Goal: Task Accomplishment & Management: Manage account settings

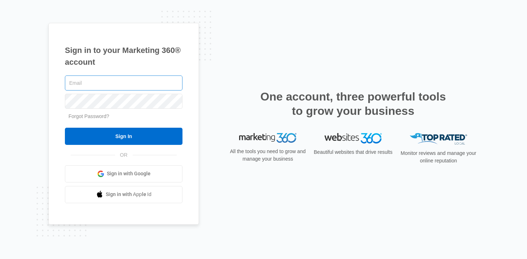
type input "[EMAIL_ADDRESS][DOMAIN_NAME]"
click at [65, 128] on input "Sign In" at bounding box center [124, 136] width 118 height 17
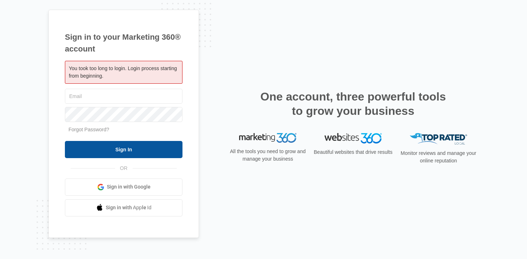
type input "[EMAIL_ADDRESS][DOMAIN_NAME]"
click at [140, 148] on input "Sign In" at bounding box center [124, 149] width 118 height 17
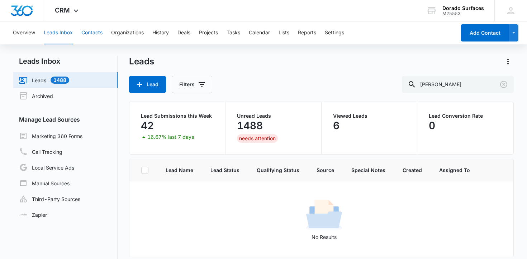
click at [95, 34] on button "Contacts" at bounding box center [91, 32] width 21 height 23
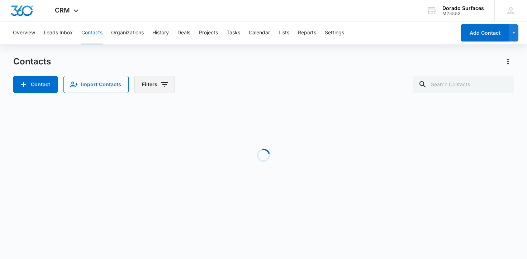
click at [144, 85] on button "Filters" at bounding box center [154, 84] width 40 height 17
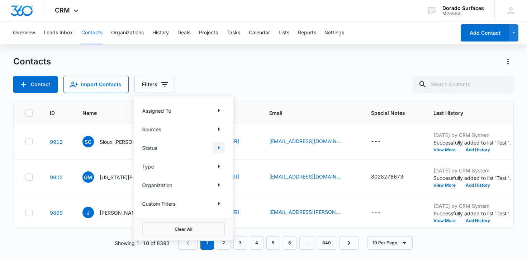
click at [215, 148] on icon "Show Status filters" at bounding box center [219, 148] width 9 height 9
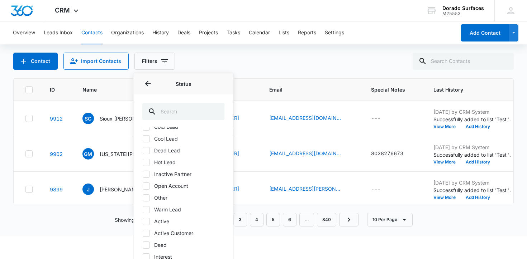
scroll to position [59, 0]
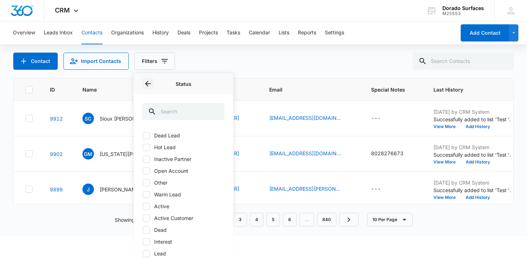
click at [150, 88] on icon "Back" at bounding box center [148, 84] width 9 height 9
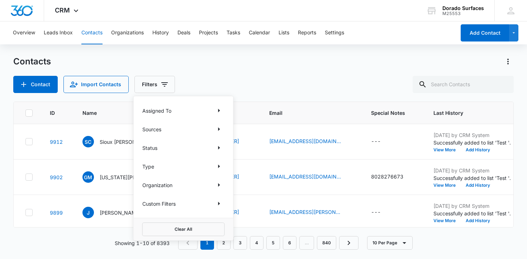
scroll to position [0, 0]
click at [220, 165] on icon "Show Type filters" at bounding box center [219, 166] width 9 height 9
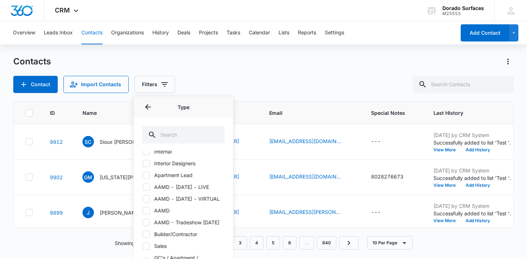
scroll to position [35, 0]
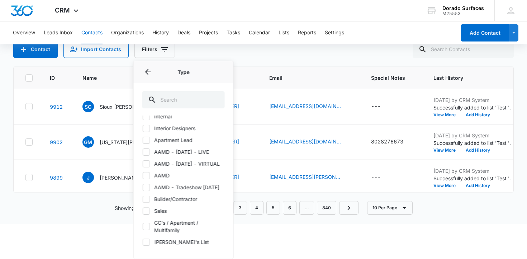
click at [148, 228] on icon at bounding box center [146, 227] width 6 height 6
click at [143, 227] on input "GC's / Apartment / Multifamily" at bounding box center [142, 227] width 0 height 0
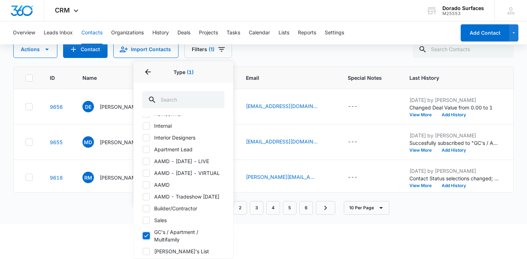
scroll to position [176, 0]
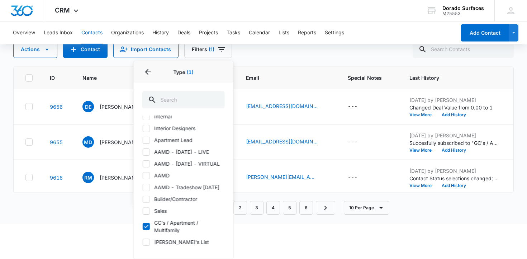
click at [146, 227] on icon at bounding box center [146, 226] width 4 height 3
click at [143, 227] on input "GC's / Apartment / Multifamily" at bounding box center [142, 227] width 0 height 0
checkbox input "false"
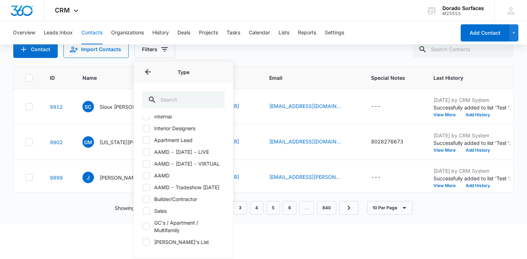
click at [149, 173] on icon at bounding box center [146, 176] width 6 height 6
click at [143, 176] on input "AAMD" at bounding box center [142, 176] width 0 height 0
checkbox input "true"
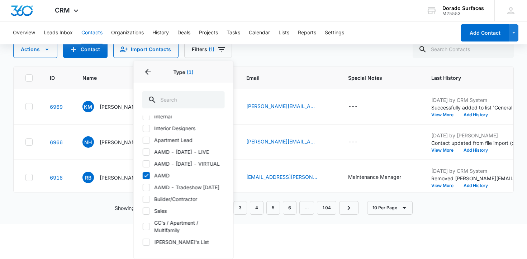
click at [150, 225] on label "GC's / Apartment / Multifamily" at bounding box center [183, 226] width 82 height 15
click at [143, 227] on input "GC's / Apartment / Multifamily" at bounding box center [142, 227] width 0 height 0
checkbox input "true"
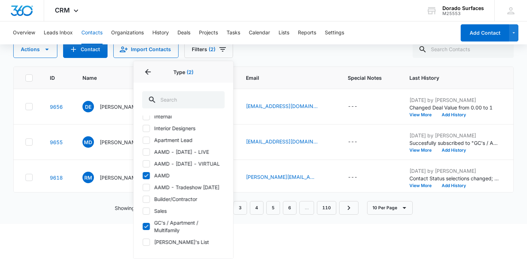
click at [315, 53] on div "Overview Leads Inbox Contacts Organizations History Deals Projects Tasks Calend…" at bounding box center [263, 104] width 527 height 237
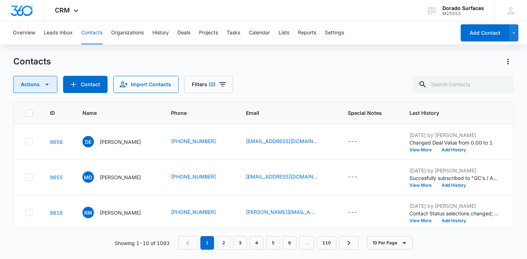
click at [51, 88] on button "Actions" at bounding box center [35, 84] width 44 height 17
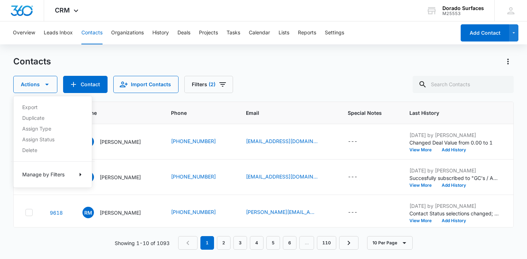
click at [272, 55] on div "Overview Leads Inbox Contacts Organizations History Deals Projects Tasks Calend…" at bounding box center [263, 139] width 527 height 237
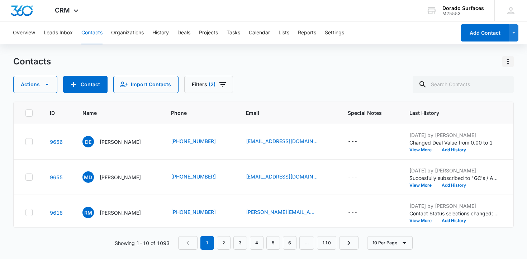
click at [503, 59] on button "Actions" at bounding box center [507, 61] width 11 height 11
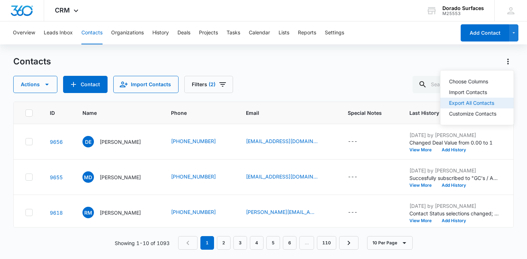
click at [489, 104] on div "Export All Contacts" at bounding box center [472, 103] width 47 height 5
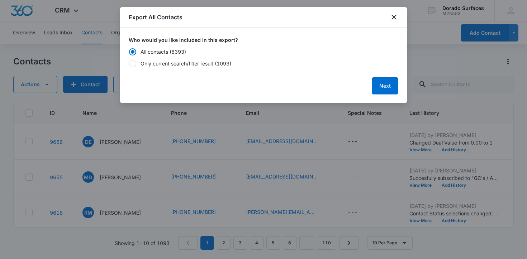
click at [177, 64] on div "Only current search/filter result (1093)" at bounding box center [185, 64] width 91 height 8
click at [129, 64] on input "Only current search/filter result (1093)" at bounding box center [129, 63] width 0 height 0
radio input "false"
radio input "true"
click at [396, 17] on icon "close" at bounding box center [393, 17] width 9 height 9
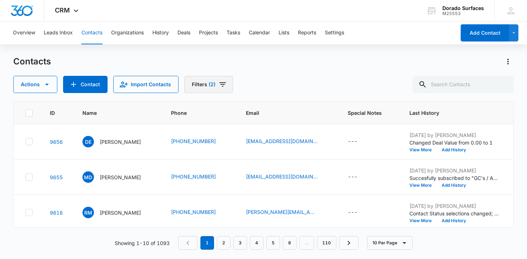
click at [197, 82] on button "Filters (2)" at bounding box center [208, 84] width 49 height 17
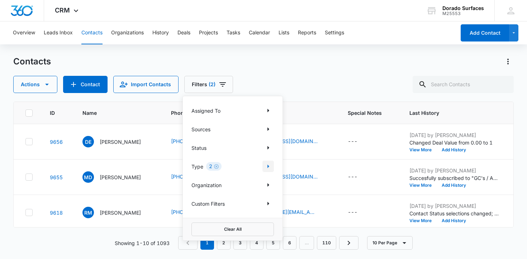
click at [268, 164] on icon "Show Type filters" at bounding box center [268, 166] width 9 height 9
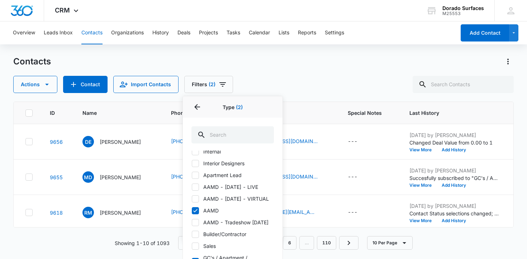
scroll to position [173, 0]
click at [251, 84] on div "Actions Contact Import Contacts Filters (2) Assigned To Sources Status Type 2 T…" at bounding box center [263, 84] width 501 height 17
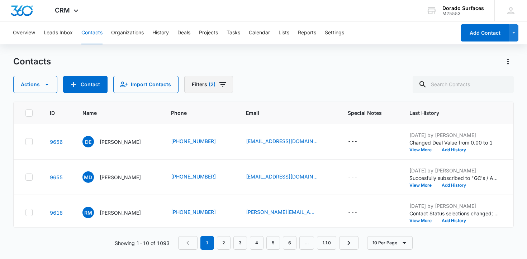
click at [215, 79] on button "Filters (2)" at bounding box center [208, 84] width 49 height 17
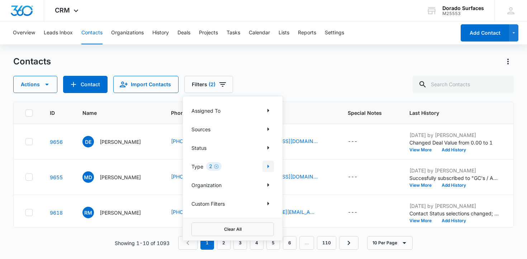
click at [270, 168] on icon "Show Type filters" at bounding box center [268, 166] width 9 height 9
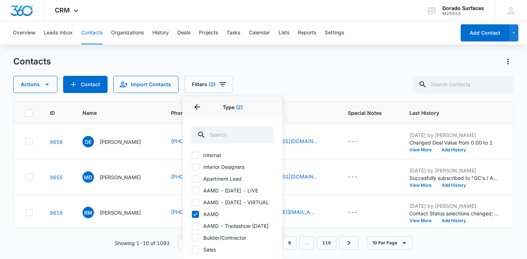
scroll to position [159, 0]
click at [197, 202] on icon at bounding box center [195, 201] width 6 height 6
click at [192, 201] on input "AAMD - OCT2020 - VIRTUAL" at bounding box center [191, 201] width 0 height 0
click at [197, 202] on icon at bounding box center [195, 201] width 6 height 6
click at [192, 201] on input "AAMD - OCT2020 - VIRTUAL" at bounding box center [191, 201] width 0 height 0
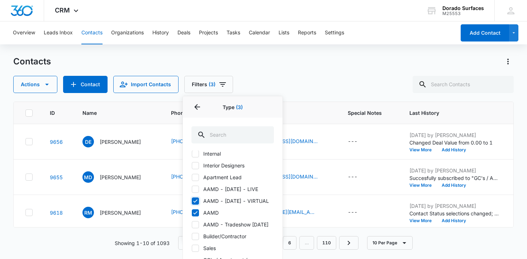
checkbox input "false"
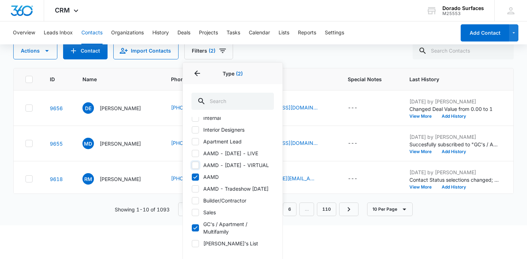
scroll to position [35, 0]
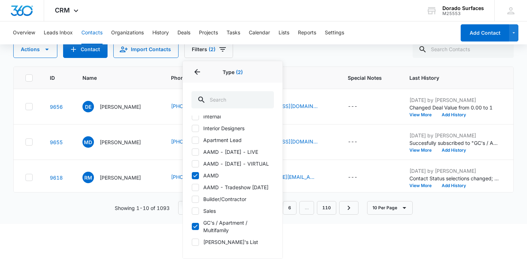
click at [336, 55] on div "Overview Leads Inbox Contacts Organizations History Deals Projects Tasks Calend…" at bounding box center [263, 104] width 527 height 237
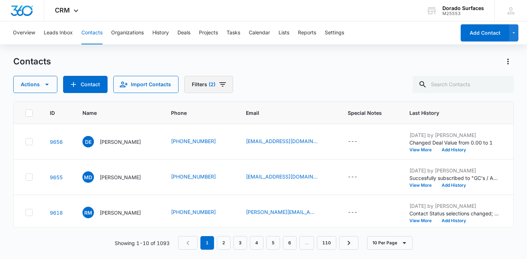
click at [197, 83] on button "Filters (2)" at bounding box center [208, 84] width 49 height 17
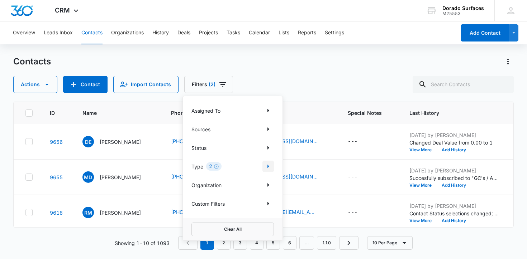
click at [268, 169] on icon "Show Type filters" at bounding box center [268, 166] width 9 height 9
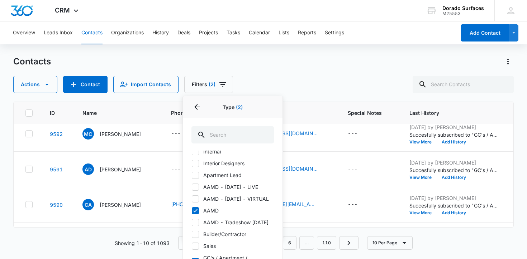
scroll to position [176, 0]
click at [318, 43] on div "Overview Leads Inbox Contacts Organizations History Deals Projects Tasks Calend…" at bounding box center [232, 32] width 447 height 23
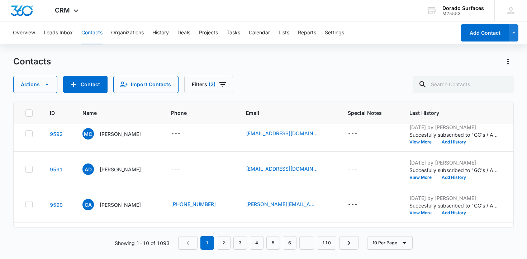
click at [509, 55] on div "Overview Leads Inbox Contacts Organizations History Deals Projects Tasks Calend…" at bounding box center [263, 139] width 527 height 237
click at [506, 62] on icon "Actions" at bounding box center [507, 61] width 9 height 9
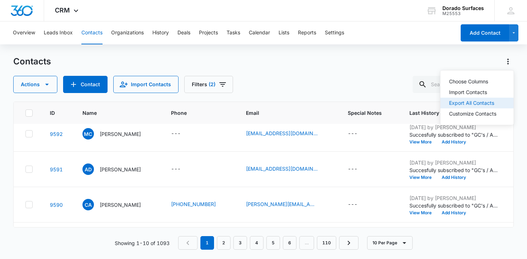
click at [488, 104] on div "Export All Contacts" at bounding box center [472, 103] width 47 height 5
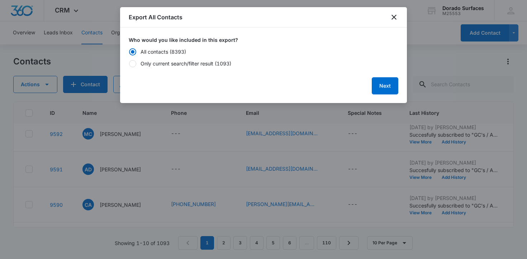
click at [197, 62] on div "Only current search/filter result (1093)" at bounding box center [185, 64] width 91 height 8
click at [129, 63] on input "Only current search/filter result (1093)" at bounding box center [129, 63] width 0 height 0
radio input "false"
radio input "true"
click at [379, 88] on button "Next" at bounding box center [385, 85] width 27 height 17
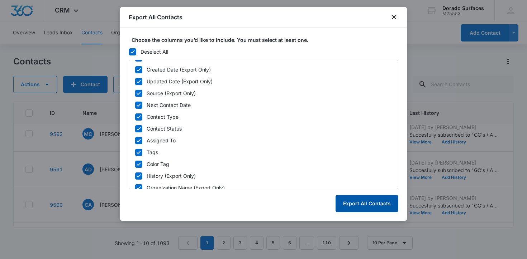
scroll to position [0, 0]
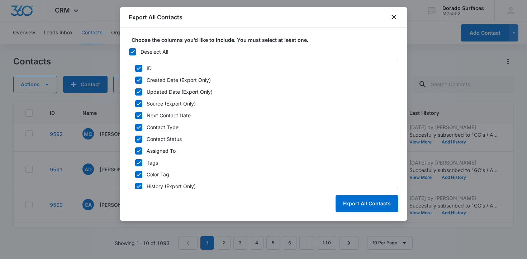
click at [139, 69] on icon at bounding box center [138, 68] width 6 height 6
click at [135, 68] on input "ID" at bounding box center [135, 68] width 0 height 0
checkbox input "false"
click at [139, 127] on icon at bounding box center [139, 127] width 4 height 3
click at [135, 127] on input "Contact Type" at bounding box center [135, 127] width 0 height 0
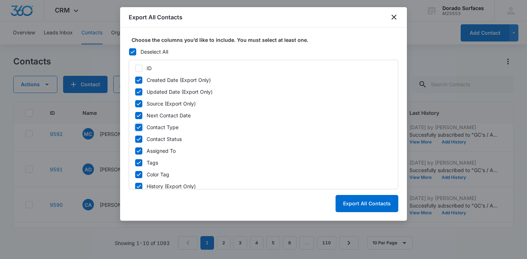
checkbox input "false"
click at [139, 139] on icon at bounding box center [139, 139] width 4 height 3
click at [135, 139] on input "Contact Status" at bounding box center [135, 139] width 0 height 0
checkbox input "false"
click at [140, 151] on icon at bounding box center [138, 151] width 6 height 6
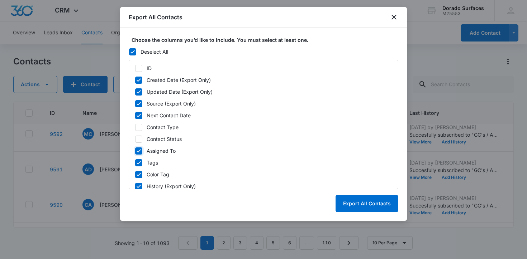
click at [135, 151] on input "Assigned To" at bounding box center [135, 151] width 0 height 0
checkbox input "false"
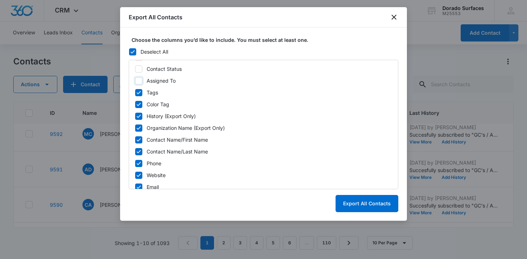
scroll to position [72, 0]
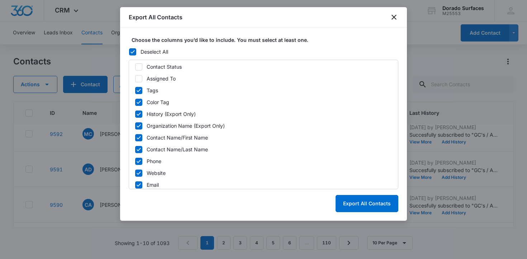
click at [139, 139] on icon at bounding box center [138, 138] width 6 height 6
click at [135, 138] on input "Contact Name/First Name" at bounding box center [135, 138] width 0 height 0
checkbox input "false"
click at [138, 152] on icon at bounding box center [138, 150] width 6 height 6
click at [135, 150] on input "Contact Name/Last Name" at bounding box center [135, 149] width 0 height 0
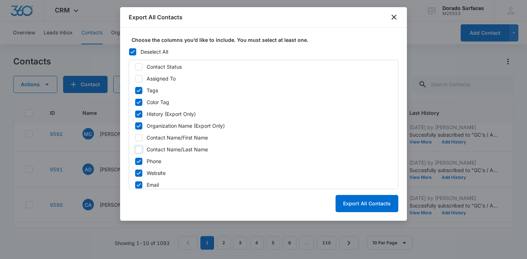
checkbox input "false"
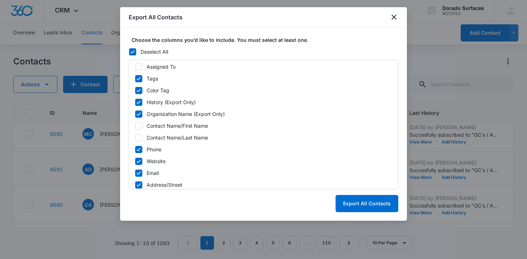
click at [138, 152] on icon at bounding box center [138, 150] width 6 height 6
click at [135, 150] on input "Phone" at bounding box center [135, 149] width 0 height 0
checkbox input "false"
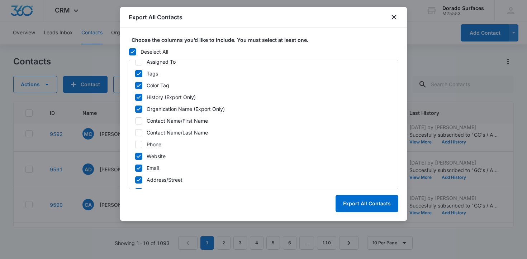
click at [138, 152] on div "ID Created Date (Export Only) Updated Date (Export Only) Source (Export Only) N…" at bounding box center [263, 125] width 269 height 130
click at [139, 154] on icon at bounding box center [138, 156] width 6 height 6
click at [135, 156] on input "Website" at bounding box center [135, 156] width 0 height 0
checkbox input "false"
click at [140, 166] on icon at bounding box center [138, 168] width 6 height 6
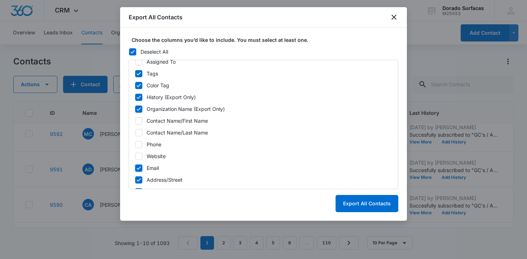
click at [135, 168] on input "Email" at bounding box center [135, 168] width 0 height 0
checkbox input "false"
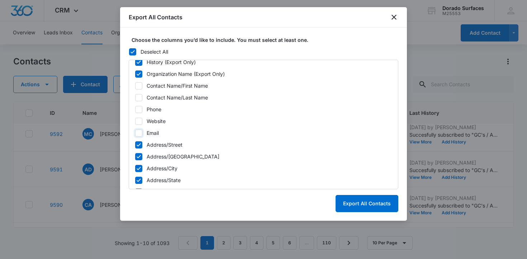
scroll to position [125, 0]
click at [138, 144] on icon at bounding box center [138, 144] width 6 height 6
click at [135, 144] on input "Address/Street" at bounding box center [135, 144] width 0 height 0
checkbox input "false"
click at [138, 155] on icon at bounding box center [138, 156] width 6 height 6
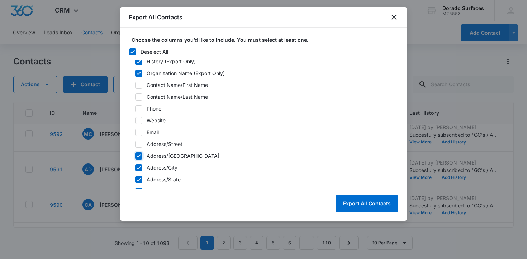
click at [135, 156] on input "Address/Street 2" at bounding box center [135, 156] width 0 height 0
checkbox input "false"
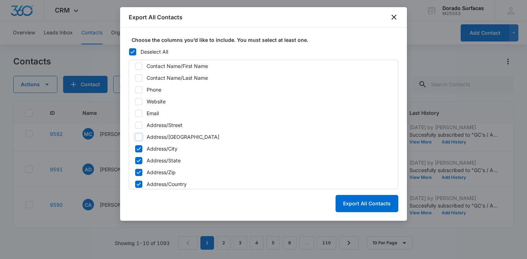
scroll to position [148, 0]
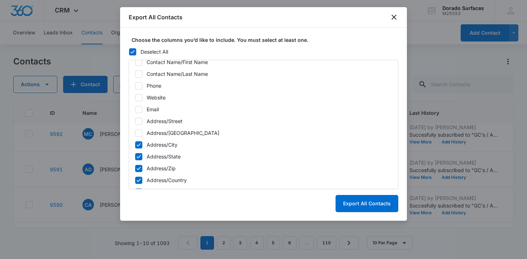
click at [138, 142] on icon at bounding box center [138, 145] width 6 height 6
click at [135, 145] on input "Address/City" at bounding box center [135, 145] width 0 height 0
checkbox input "false"
click at [138, 152] on div "ID Created Date (Export Only) Updated Date (Export Only) Source (Export Only) N…" at bounding box center [263, 125] width 269 height 130
click at [140, 157] on icon at bounding box center [138, 157] width 6 height 6
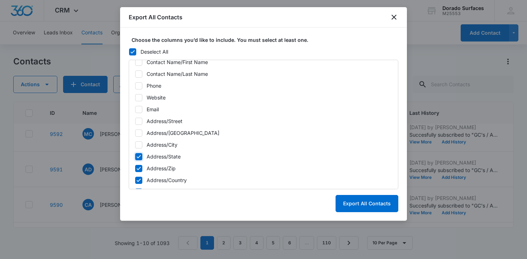
click at [135, 157] on input "Address/State" at bounding box center [135, 157] width 0 height 0
checkbox input "false"
click at [140, 171] on icon at bounding box center [138, 169] width 6 height 6
click at [135, 169] on input "Address/Zip" at bounding box center [135, 168] width 0 height 0
checkbox input "false"
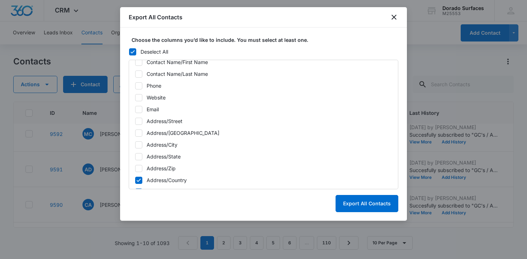
click at [140, 179] on icon at bounding box center [139, 180] width 4 height 3
click at [135, 180] on input "Address/Country" at bounding box center [135, 180] width 0 height 0
checkbox input "false"
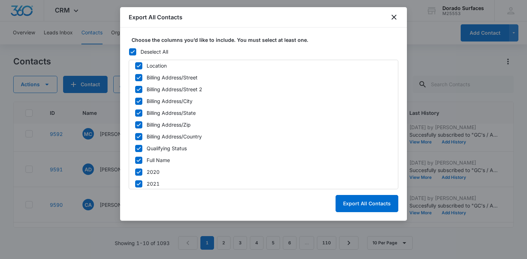
scroll to position [502, 0]
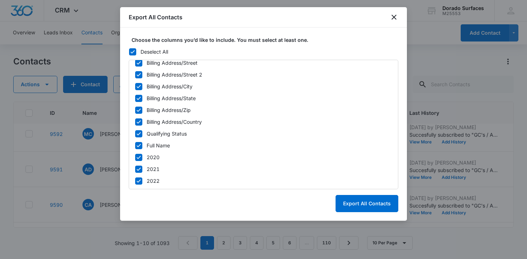
click at [140, 147] on icon at bounding box center [138, 146] width 6 height 6
click at [135, 146] on input "Full Name" at bounding box center [135, 145] width 0 height 0
checkbox input "false"
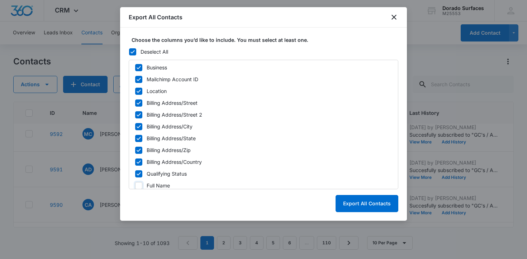
scroll to position [463, 0]
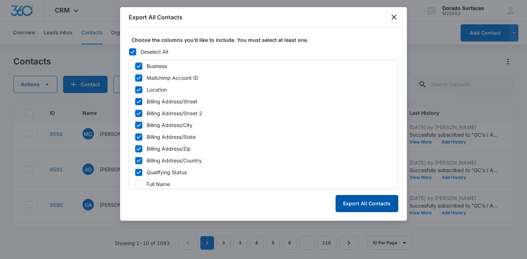
click at [387, 206] on button "Export All Contacts" at bounding box center [366, 203] width 63 height 17
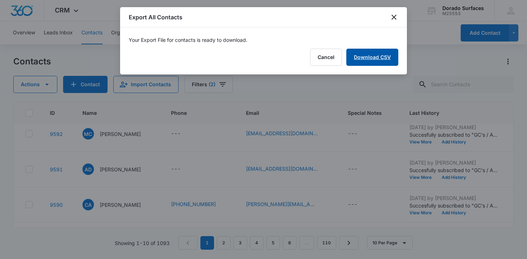
click at [378, 60] on link "Download CSV" at bounding box center [372, 57] width 52 height 17
click at [374, 62] on button "Finish" at bounding box center [383, 57] width 30 height 17
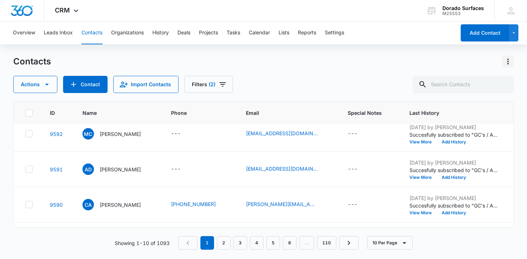
click at [503, 59] on icon "Actions" at bounding box center [507, 61] width 9 height 9
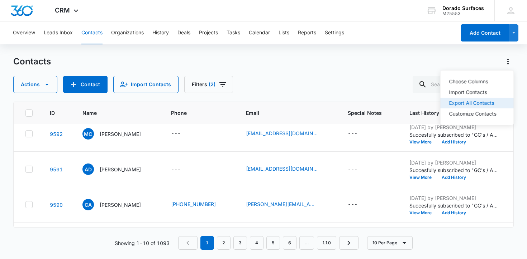
click at [473, 104] on div "Export All Contacts" at bounding box center [472, 103] width 47 height 5
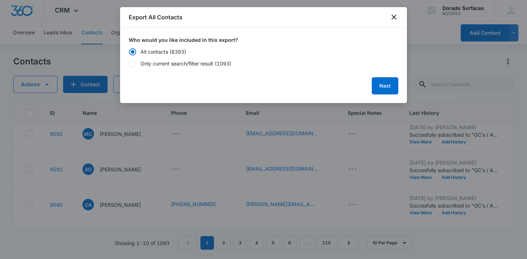
click at [198, 66] on div "Only current search/filter result (1093)" at bounding box center [185, 64] width 91 height 8
click at [129, 64] on input "Only current search/filter result (1093)" at bounding box center [129, 63] width 0 height 0
radio input "false"
radio input "true"
click at [379, 82] on button "Next" at bounding box center [385, 85] width 27 height 17
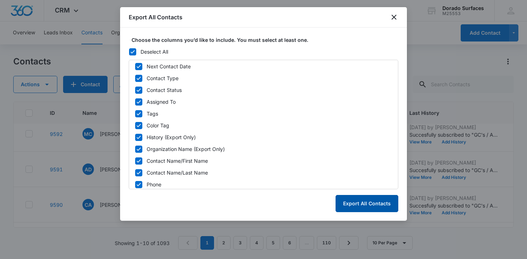
scroll to position [0, 0]
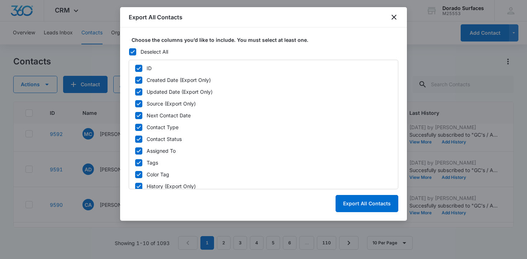
click at [133, 52] on icon at bounding box center [132, 51] width 4 height 3
click at [129, 52] on input "Deselect All" at bounding box center [129, 52] width 0 height 0
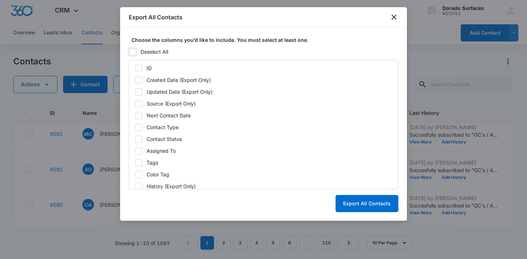
checkbox input "false"
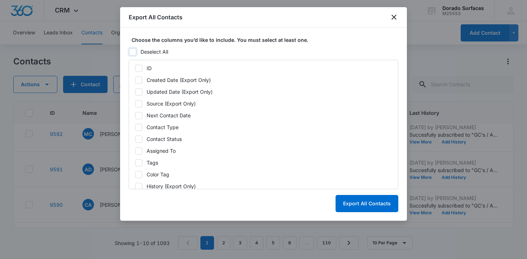
checkbox input "false"
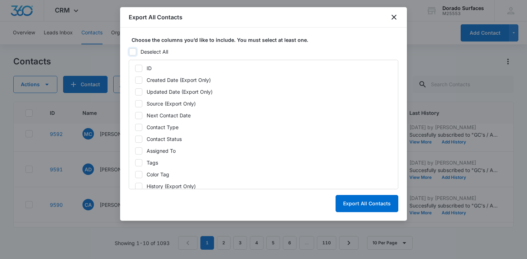
checkbox input "false"
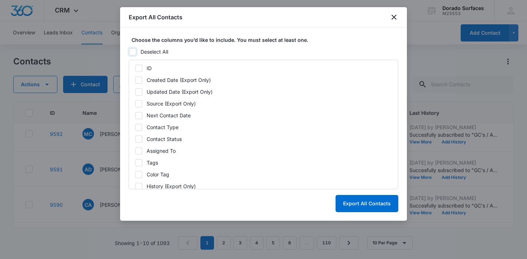
checkbox input "false"
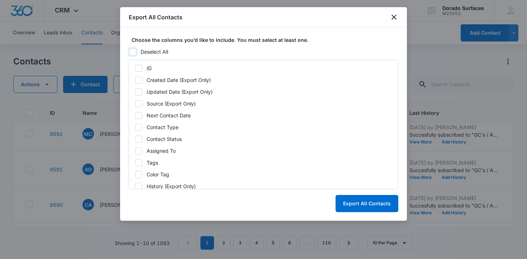
checkbox input "false"
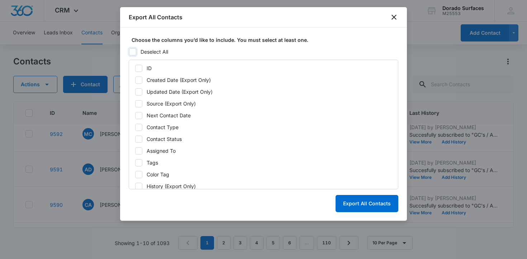
checkbox input "false"
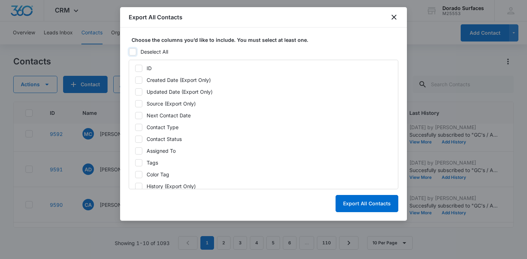
checkbox input "false"
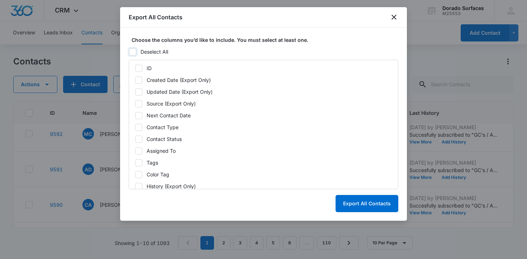
checkbox input "false"
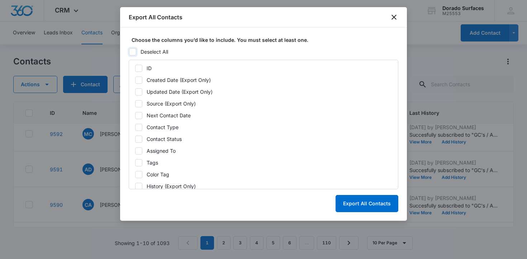
checkbox input "false"
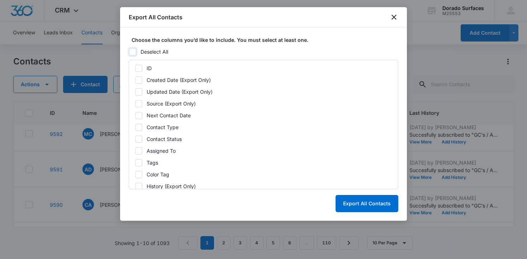
checkbox input "false"
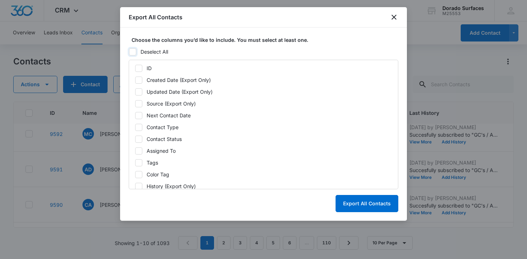
checkbox input "false"
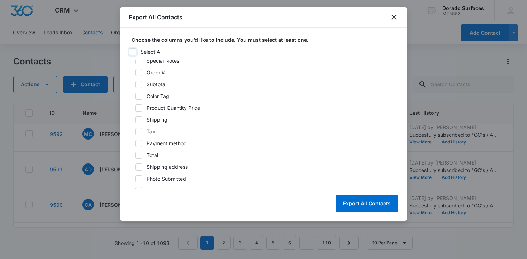
scroll to position [502, 0]
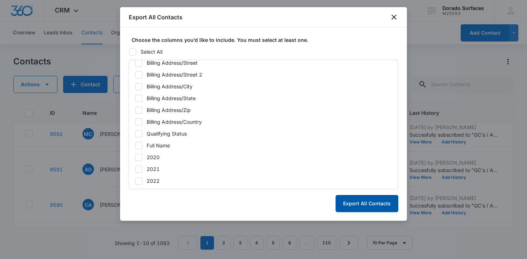
click at [371, 202] on button "Export All Contacts" at bounding box center [366, 203] width 63 height 17
click at [360, 162] on div "ID Created Date (Export Only) Updated Date (Export Only) Source (Export Only) N…" at bounding box center [263, 125] width 269 height 130
click at [361, 199] on button "Export All Contacts" at bounding box center [366, 203] width 63 height 17
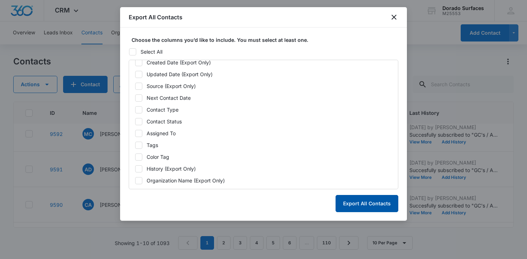
scroll to position [0, 0]
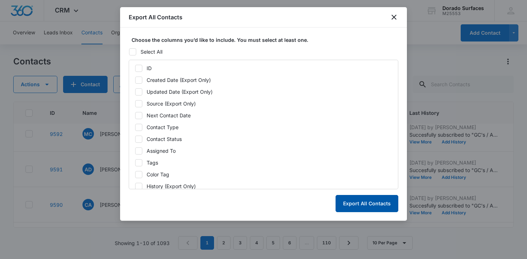
click at [359, 202] on button "Export All Contacts" at bounding box center [366, 203] width 63 height 17
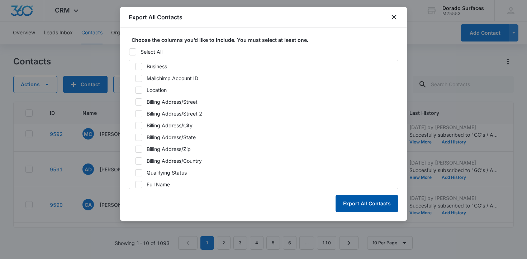
scroll to position [446, 0]
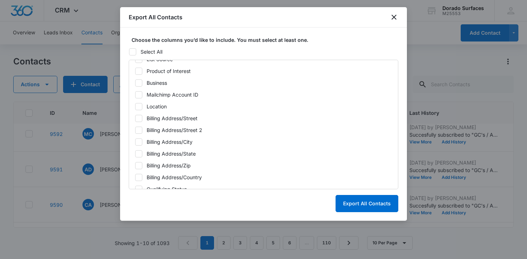
click at [139, 121] on icon at bounding box center [138, 118] width 6 height 6
click at [135, 119] on input "Billing Address/Street" at bounding box center [135, 118] width 0 height 0
checkbox input "true"
click at [382, 209] on button "Export All Contacts" at bounding box center [366, 203] width 63 height 17
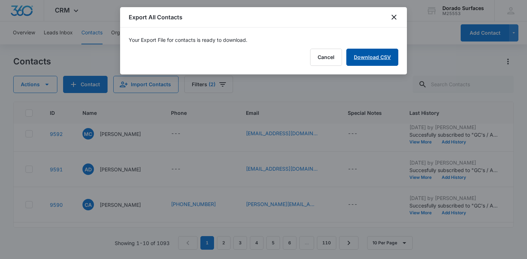
click at [386, 62] on link "Download CSV" at bounding box center [372, 57] width 52 height 17
click at [381, 57] on button "Finish" at bounding box center [383, 57] width 30 height 17
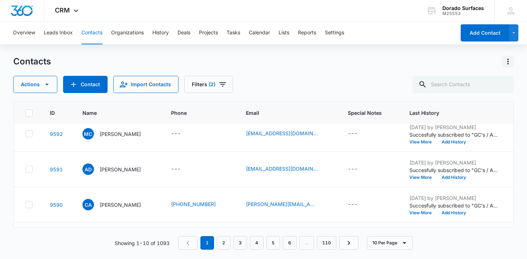
click at [512, 59] on button "Actions" at bounding box center [507, 61] width 11 height 11
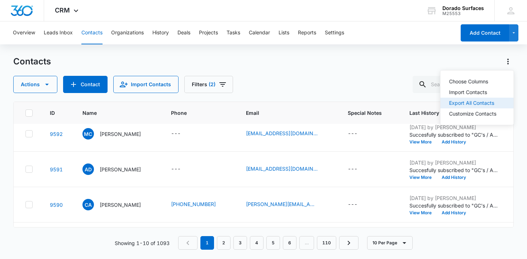
click at [495, 103] on div "Export All Contacts" at bounding box center [472, 103] width 47 height 5
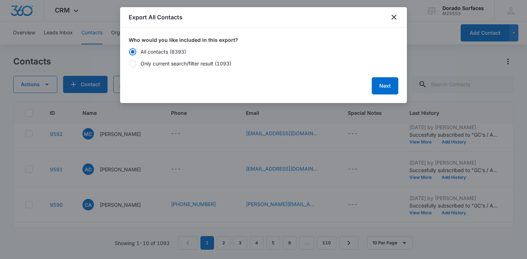
click at [197, 64] on div "Only current search/filter result (1093)" at bounding box center [185, 64] width 91 height 8
click at [129, 64] on input "Only current search/filter result (1093)" at bounding box center [129, 63] width 0 height 0
radio input "false"
radio input "true"
click at [374, 83] on button "Next" at bounding box center [385, 85] width 27 height 17
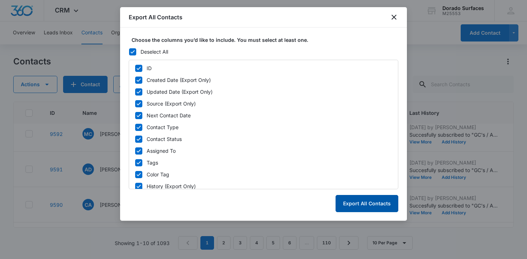
click at [374, 204] on button "Export All Contacts" at bounding box center [366, 203] width 63 height 17
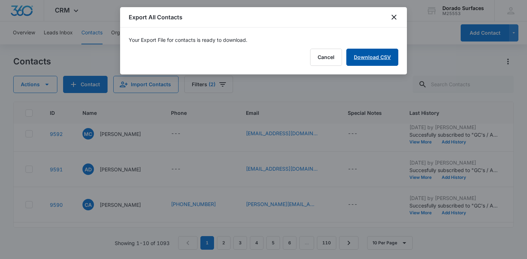
click at [380, 59] on link "Download CSV" at bounding box center [372, 57] width 52 height 17
click at [484, 4] on div at bounding box center [263, 129] width 527 height 259
